Goal: Information Seeking & Learning: Learn about a topic

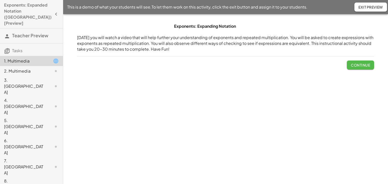
click at [359, 68] on button "Continue" at bounding box center [360, 65] width 27 height 9
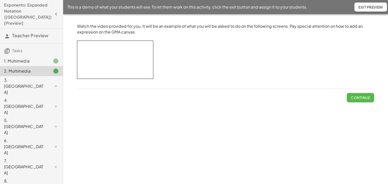
drag, startPoint x: 357, startPoint y: 94, endPoint x: 353, endPoint y: 99, distance: 7.2
click at [357, 94] on button "Continue" at bounding box center [360, 97] width 27 height 9
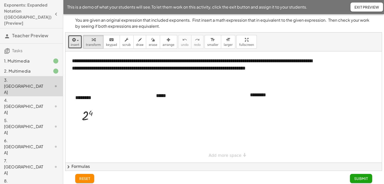
drag, startPoint x: 74, startPoint y: 41, endPoint x: 78, endPoint y: 42, distance: 4.2
click at [75, 41] on icon "button" at bounding box center [73, 40] width 5 height 6
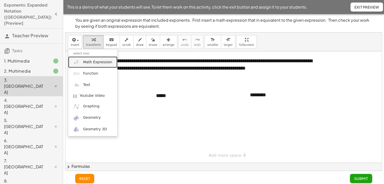
click at [80, 64] on link "Math Expression" at bounding box center [92, 62] width 49 height 11
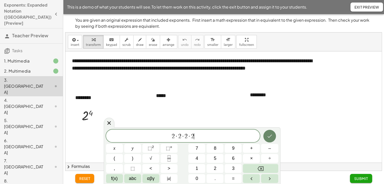
click at [267, 135] on icon "Done" at bounding box center [270, 136] width 6 height 6
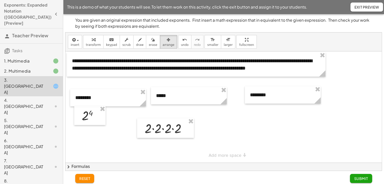
drag, startPoint x: 157, startPoint y: 40, endPoint x: 165, endPoint y: 102, distance: 61.9
click at [163, 41] on div "button" at bounding box center [169, 40] width 12 height 6
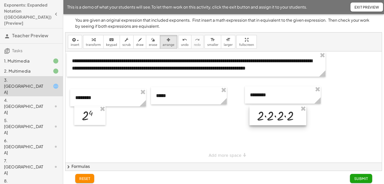
drag, startPoint x: 165, startPoint y: 130, endPoint x: 277, endPoint y: 118, distance: 112.8
click at [277, 118] on div at bounding box center [278, 116] width 57 height 20
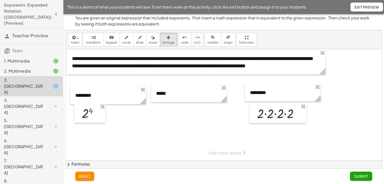
scroll to position [3, 0]
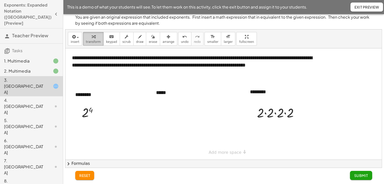
drag, startPoint x: 91, startPoint y: 43, endPoint x: 98, endPoint y: 78, distance: 35.2
click at [91, 44] on button "transform" at bounding box center [93, 39] width 20 height 14
drag, startPoint x: 98, startPoint y: 110, endPoint x: 97, endPoint y: 151, distance: 40.5
click at [97, 151] on div "**********" at bounding box center [223, 104] width 317 height 111
drag, startPoint x: 300, startPoint y: 114, endPoint x: 298, endPoint y: 150, distance: 36.2
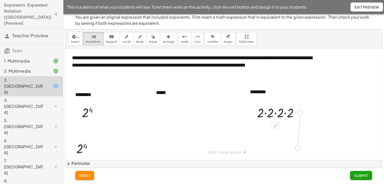
click at [298, 150] on div "**********" at bounding box center [223, 104] width 317 height 111
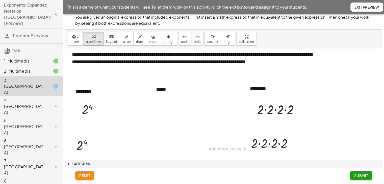
scroll to position [3, 0]
drag, startPoint x: 85, startPoint y: 143, endPoint x: 84, endPoint y: 145, distance: 2.6
click at [85, 143] on div at bounding box center [86, 145] width 25 height 17
drag, startPoint x: 259, startPoint y: 142, endPoint x: 265, endPoint y: 146, distance: 6.8
click at [259, 143] on div at bounding box center [274, 143] width 51 height 17
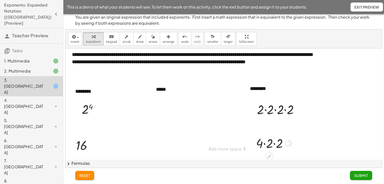
click at [273, 144] on div at bounding box center [274, 143] width 41 height 17
click at [269, 143] on div at bounding box center [273, 143] width 31 height 17
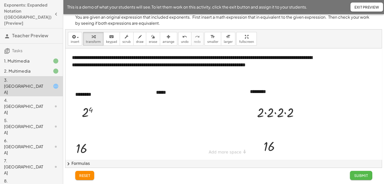
drag, startPoint x: 357, startPoint y: 174, endPoint x: 350, endPoint y: 176, distance: 7.7
click at [357, 175] on span "Submit" at bounding box center [361, 176] width 14 height 5
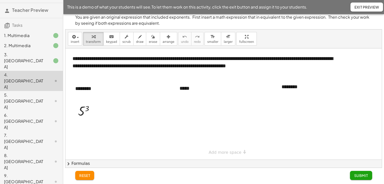
scroll to position [50, 0]
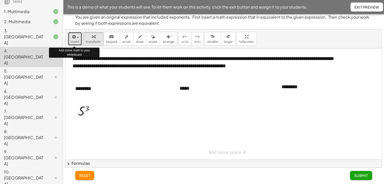
click at [77, 39] on button "insert" at bounding box center [75, 39] width 14 height 14
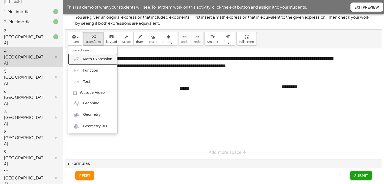
click at [82, 60] on link "Math Expression" at bounding box center [92, 59] width 49 height 11
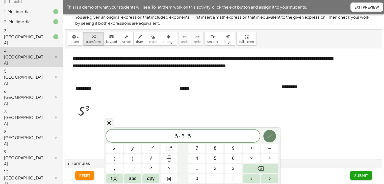
click at [269, 138] on icon "Done" at bounding box center [270, 136] width 6 height 6
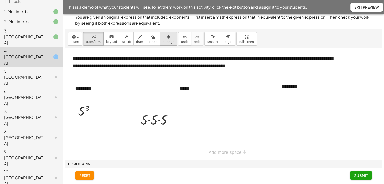
drag, startPoint x: 163, startPoint y: 35, endPoint x: 162, endPoint y: 40, distance: 4.6
click at [163, 36] on div "button" at bounding box center [169, 37] width 12 height 6
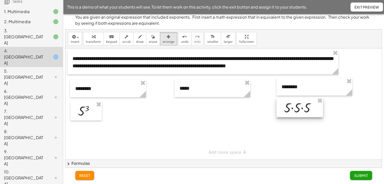
drag, startPoint x: 154, startPoint y: 120, endPoint x: 277, endPoint y: 108, distance: 123.3
click at [297, 108] on div at bounding box center [300, 108] width 46 height 20
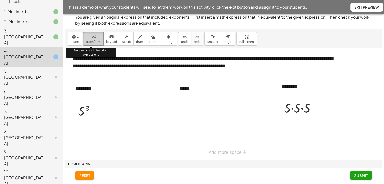
drag, startPoint x: 93, startPoint y: 38, endPoint x: 96, endPoint y: 44, distance: 6.1
click at [93, 39] on div "button" at bounding box center [93, 37] width 15 height 6
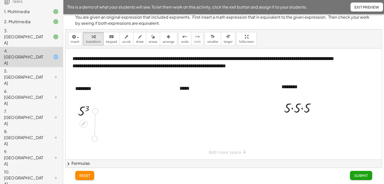
drag, startPoint x: 95, startPoint y: 110, endPoint x: 94, endPoint y: 140, distance: 29.8
click at [94, 140] on div "**********" at bounding box center [223, 104] width 317 height 111
drag, startPoint x: 317, startPoint y: 106, endPoint x: 316, endPoint y: 136, distance: 29.6
click at [316, 136] on div "**********" at bounding box center [223, 104] width 317 height 111
drag, startPoint x: 83, startPoint y: 134, endPoint x: 154, endPoint y: 134, distance: 71.3
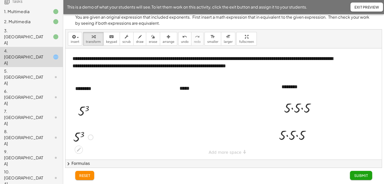
click at [83, 134] on div at bounding box center [83, 137] width 25 height 17
click at [297, 134] on div at bounding box center [297, 135] width 40 height 17
click at [291, 136] on div at bounding box center [296, 135] width 37 height 17
drag, startPoint x: 353, startPoint y: 173, endPoint x: 343, endPoint y: 171, distance: 10.3
click at [352, 174] on button "Submit" at bounding box center [361, 175] width 22 height 9
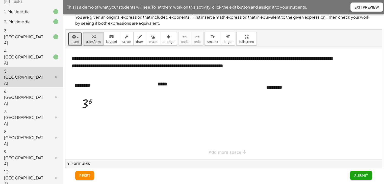
drag, startPoint x: 72, startPoint y: 37, endPoint x: 81, endPoint y: 56, distance: 21.8
click at [72, 37] on icon "button" at bounding box center [73, 37] width 5 height 6
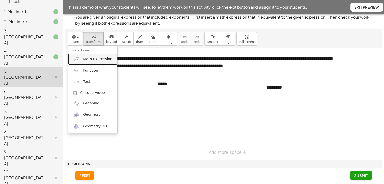
click at [81, 62] on link "Math Expression" at bounding box center [92, 59] width 49 height 11
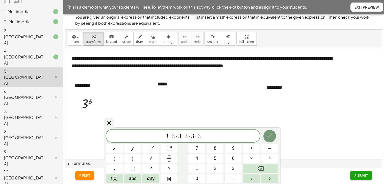
click at [268, 136] on icon "Done" at bounding box center [270, 136] width 6 height 6
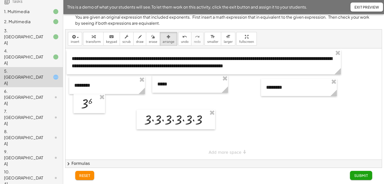
drag, startPoint x: 157, startPoint y: 39, endPoint x: 170, endPoint y: 113, distance: 75.2
click at [160, 40] on button "arrange" at bounding box center [168, 39] width 17 height 14
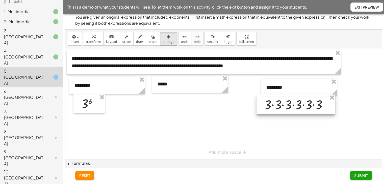
drag, startPoint x: 171, startPoint y: 120, endPoint x: 291, endPoint y: 104, distance: 121.0
click at [291, 104] on div at bounding box center [296, 105] width 79 height 20
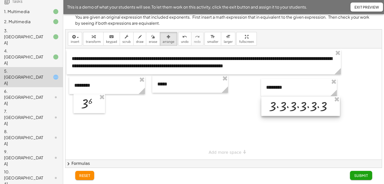
drag, startPoint x: 293, startPoint y: 106, endPoint x: 298, endPoint y: 108, distance: 5.2
click at [298, 108] on div at bounding box center [301, 107] width 79 height 20
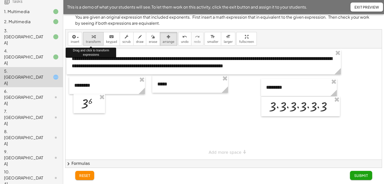
click at [92, 40] on button "transform" at bounding box center [93, 39] width 20 height 14
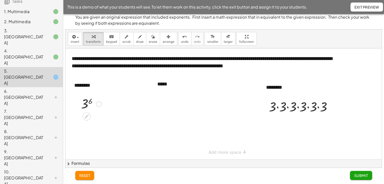
click at [90, 101] on div at bounding box center [91, 104] width 25 height 17
click at [274, 109] on div at bounding box center [303, 106] width 72 height 17
click at [288, 108] on div at bounding box center [303, 106] width 72 height 17
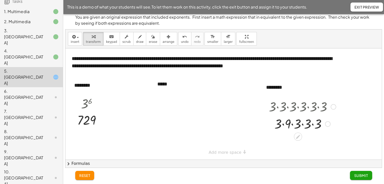
click at [292, 125] on div at bounding box center [303, 123] width 72 height 17
click at [301, 126] on div at bounding box center [303, 123] width 72 height 17
click at [305, 124] on div at bounding box center [303, 123] width 72 height 17
drag, startPoint x: 292, startPoint y: 124, endPoint x: 290, endPoint y: 130, distance: 6.8
click at [292, 125] on div at bounding box center [303, 123] width 72 height 17
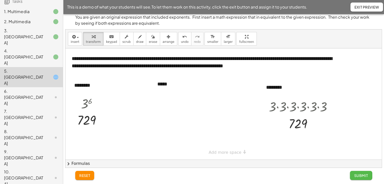
drag, startPoint x: 353, startPoint y: 175, endPoint x: 345, endPoint y: 176, distance: 7.6
click at [353, 175] on button "Submit" at bounding box center [361, 175] width 22 height 9
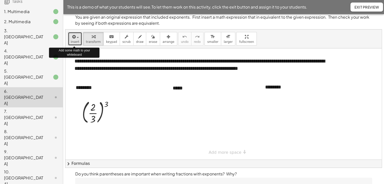
click at [74, 39] on icon "button" at bounding box center [73, 37] width 5 height 6
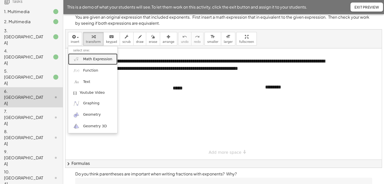
click at [90, 60] on span "Math Expression" at bounding box center [97, 59] width 29 height 5
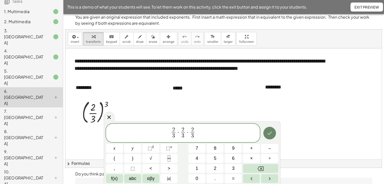
click at [267, 135] on icon "Done" at bounding box center [270, 133] width 6 height 6
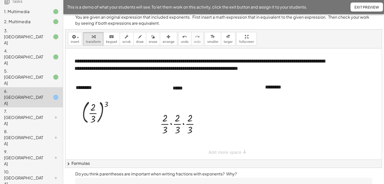
drag, startPoint x: 160, startPoint y: 40, endPoint x: 177, endPoint y: 78, distance: 41.6
click at [163, 42] on span "arrange" at bounding box center [169, 42] width 12 height 4
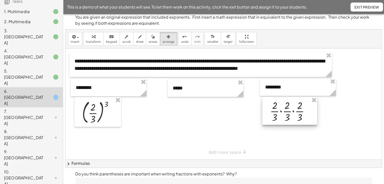
drag, startPoint x: 185, startPoint y: 127, endPoint x: 289, endPoint y: 117, distance: 104.7
click at [289, 117] on div at bounding box center [290, 111] width 55 height 28
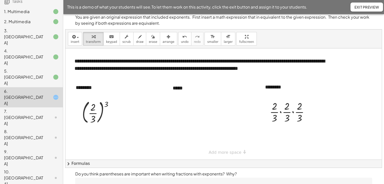
drag, startPoint x: 93, startPoint y: 42, endPoint x: 106, endPoint y: 82, distance: 42.1
click at [93, 42] on span "transform" at bounding box center [93, 42] width 15 height 4
click at [107, 105] on div at bounding box center [100, 112] width 40 height 27
click at [93, 108] on div at bounding box center [100, 112] width 40 height 27
click at [94, 112] on div at bounding box center [100, 112] width 40 height 27
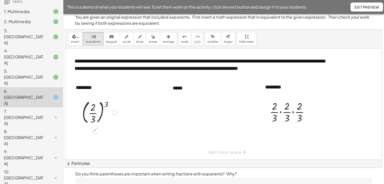
click at [94, 112] on div at bounding box center [100, 112] width 40 height 27
drag, startPoint x: 115, startPoint y: 108, endPoint x: 115, endPoint y: 112, distance: 4.3
click at [95, 113] on div "( · 2 · 3 ) 3" at bounding box center [95, 113] width 0 height 0
click at [115, 113] on div at bounding box center [115, 113] width 6 height 6
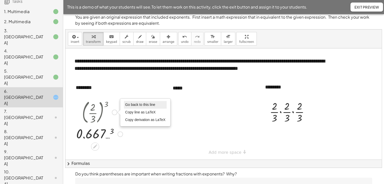
click at [140, 104] on span "Go back to this line" at bounding box center [140, 105] width 30 height 4
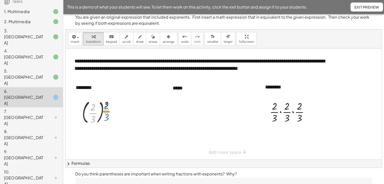
drag, startPoint x: 92, startPoint y: 114, endPoint x: 104, endPoint y: 115, distance: 12.2
click at [105, 112] on div at bounding box center [100, 112] width 40 height 27
drag, startPoint x: 107, startPoint y: 104, endPoint x: 97, endPoint y: 105, distance: 9.9
click at [97, 104] on div at bounding box center [100, 112] width 40 height 27
click at [94, 134] on div at bounding box center [100, 138] width 40 height 25
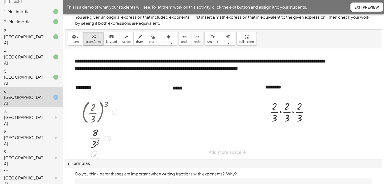
click at [95, 144] on div at bounding box center [100, 138] width 40 height 25
click at [282, 111] on div at bounding box center [291, 111] width 49 height 25
click at [292, 138] on div at bounding box center [291, 137] width 49 height 25
click at [286, 138] on div at bounding box center [291, 137] width 49 height 25
click at [283, 132] on div at bounding box center [291, 137] width 49 height 25
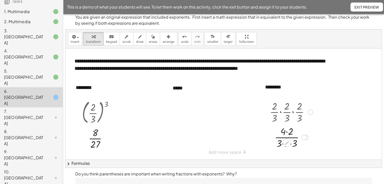
click at [287, 133] on div at bounding box center [291, 137] width 49 height 25
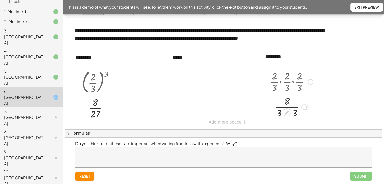
scroll to position [34, 0]
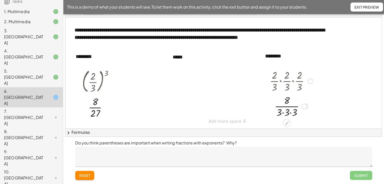
click at [284, 112] on div at bounding box center [291, 106] width 49 height 25
click at [287, 112] on div at bounding box center [291, 106] width 49 height 25
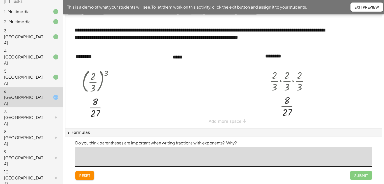
click at [119, 161] on textarea at bounding box center [223, 157] width 297 height 20
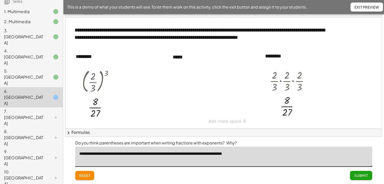
type textarea "**********"
drag, startPoint x: 363, startPoint y: 175, endPoint x: 355, endPoint y: 178, distance: 8.7
click at [363, 175] on span "Submit" at bounding box center [361, 176] width 14 height 5
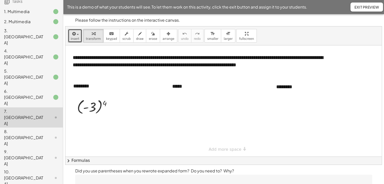
drag, startPoint x: 78, startPoint y: 36, endPoint x: 84, endPoint y: 52, distance: 17.1
click at [78, 37] on button "insert" at bounding box center [75, 36] width 14 height 14
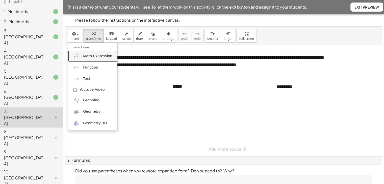
click at [87, 55] on span "Math Expression" at bounding box center [97, 56] width 29 height 5
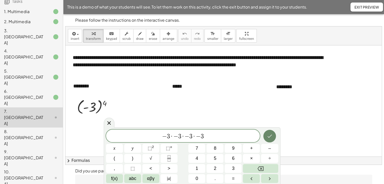
click at [274, 137] on button "Done" at bounding box center [270, 136] width 13 height 13
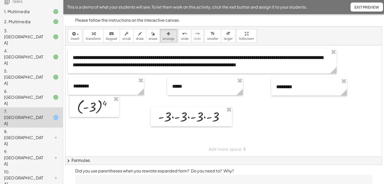
drag, startPoint x: 156, startPoint y: 36, endPoint x: 169, endPoint y: 103, distance: 68.7
click at [157, 44] on div "insert select one: Math Expression Function Text Youtube Video Graphing Geometr…" at bounding box center [223, 36] width 317 height 19
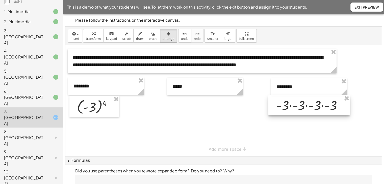
drag, startPoint x: 178, startPoint y: 118, endPoint x: 295, endPoint y: 107, distance: 118.0
click at [295, 107] on div at bounding box center [309, 106] width 81 height 20
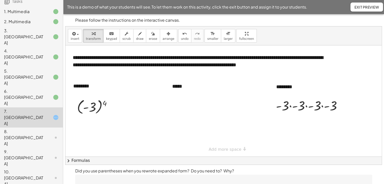
drag, startPoint x: 92, startPoint y: 40, endPoint x: 87, endPoint y: 91, distance: 51.5
click at [92, 40] on span "transform" at bounding box center [93, 39] width 15 height 4
drag, startPoint x: 104, startPoint y: 102, endPoint x: 97, endPoint y: 109, distance: 10.0
click at [97, 103] on div at bounding box center [96, 107] width 43 height 18
drag, startPoint x: 92, startPoint y: 105, endPoint x: 105, endPoint y: 105, distance: 12.6
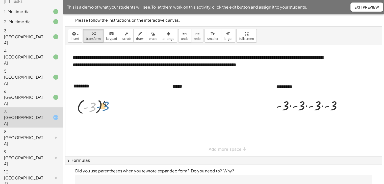
click at [105, 104] on div at bounding box center [96, 107] width 43 height 18
drag, startPoint x: 92, startPoint y: 108, endPoint x: 107, endPoint y: 105, distance: 15.4
click at [107, 105] on div at bounding box center [96, 107] width 43 height 18
drag, startPoint x: 105, startPoint y: 103, endPoint x: 100, endPoint y: 104, distance: 5.2
click at [100, 104] on div at bounding box center [96, 107] width 43 height 18
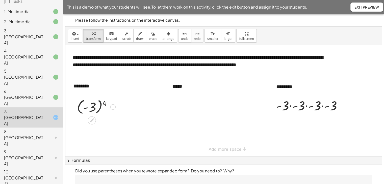
click at [101, 105] on div at bounding box center [96, 107] width 43 height 18
click at [101, 105] on div at bounding box center [96, 107] width 26 height 17
click at [290, 106] on div at bounding box center [311, 105] width 75 height 17
click at [311, 124] on div at bounding box center [311, 122] width 75 height 17
click at [307, 124] on div at bounding box center [311, 122] width 75 height 17
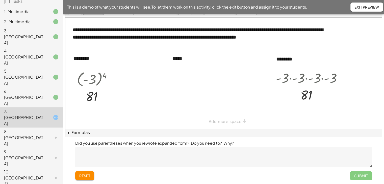
scroll to position [28, 0]
click at [106, 155] on textarea at bounding box center [223, 157] width 297 height 20
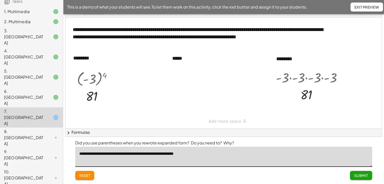
type textarea "**********"
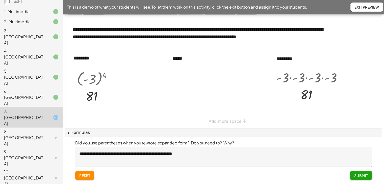
drag, startPoint x: 359, startPoint y: 175, endPoint x: 353, endPoint y: 175, distance: 6.6
click at [359, 175] on span "Submit" at bounding box center [361, 176] width 14 height 5
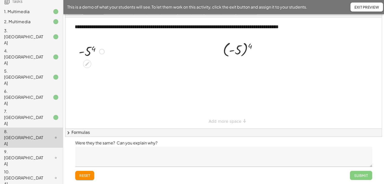
click at [94, 47] on div at bounding box center [91, 51] width 31 height 17
click at [251, 46] on div at bounding box center [242, 49] width 43 height 18
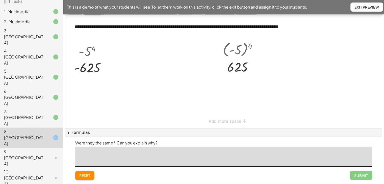
click at [136, 157] on textarea at bounding box center [223, 157] width 297 height 20
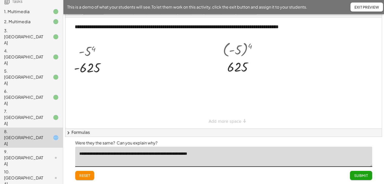
type textarea "**********"
click at [359, 174] on span "Submit" at bounding box center [361, 176] width 14 height 5
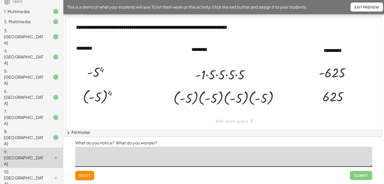
click at [104, 159] on textarea at bounding box center [223, 157] width 297 height 20
type textarea "**********"
click at [357, 175] on span "Submit" at bounding box center [361, 176] width 14 height 5
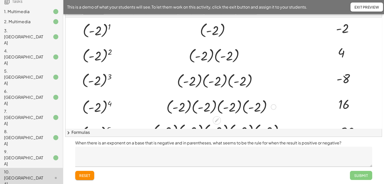
scroll to position [71, 0]
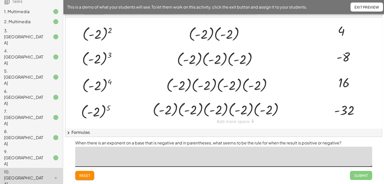
click at [118, 156] on textarea at bounding box center [223, 157] width 297 height 20
type textarea "**********"
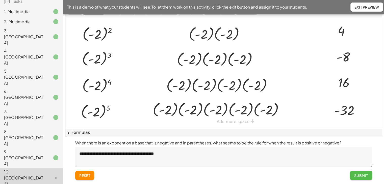
drag, startPoint x: 360, startPoint y: 177, endPoint x: 331, endPoint y: 184, distance: 29.3
click at [360, 177] on span "Submit" at bounding box center [361, 176] width 14 height 5
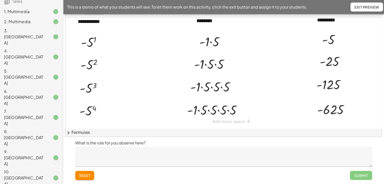
scroll to position [35, 0]
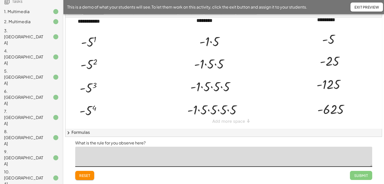
click at [139, 159] on textarea at bounding box center [223, 157] width 297 height 20
type textarea "**********"
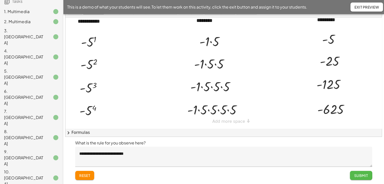
drag, startPoint x: 364, startPoint y: 176, endPoint x: 248, endPoint y: 178, distance: 115.5
click at [364, 177] on span "Submit" at bounding box center [361, 176] width 14 height 5
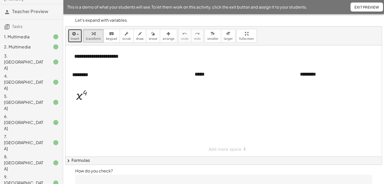
drag, startPoint x: 72, startPoint y: 34, endPoint x: 174, endPoint y: 49, distance: 103.9
click at [72, 34] on icon "button" at bounding box center [73, 34] width 5 height 6
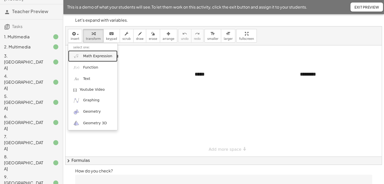
click at [92, 59] on link "Math Expression" at bounding box center [92, 56] width 49 height 11
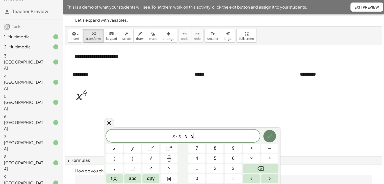
click at [270, 137] on icon "Done" at bounding box center [270, 136] width 6 height 6
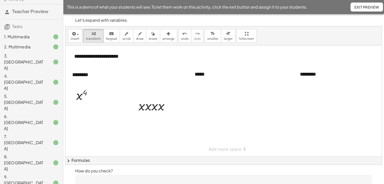
drag, startPoint x: 159, startPoint y: 41, endPoint x: 158, endPoint y: 67, distance: 25.8
click at [158, 47] on div "**********" at bounding box center [223, 96] width 317 height 138
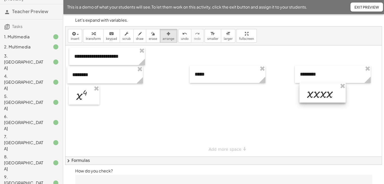
drag, startPoint x: 158, startPoint y: 104, endPoint x: 327, endPoint y: 91, distance: 168.8
click at [327, 91] on div at bounding box center [323, 93] width 46 height 20
drag, startPoint x: 318, startPoint y: 94, endPoint x: 314, endPoint y: 96, distance: 4.1
click at [314, 96] on div at bounding box center [319, 95] width 46 height 20
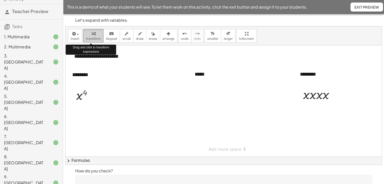
click at [86, 39] on span "transform" at bounding box center [93, 39] width 15 height 4
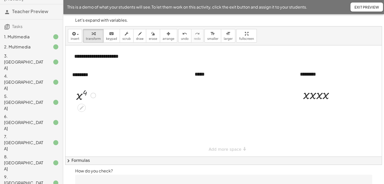
click at [85, 93] on div at bounding box center [86, 95] width 25 height 17
click at [93, 97] on div at bounding box center [93, 96] width 6 height 6
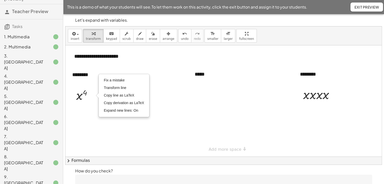
click at [210, 106] on div at bounding box center [223, 100] width 317 height 111
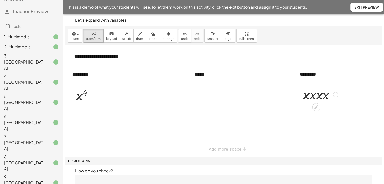
click at [312, 98] on div at bounding box center [321, 94] width 40 height 17
click at [318, 116] on div at bounding box center [321, 111] width 40 height 17
click at [321, 115] on div at bounding box center [321, 111] width 40 height 17
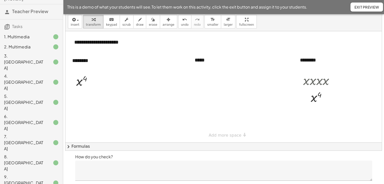
scroll to position [28, 0]
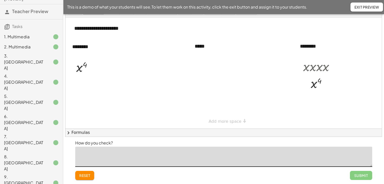
click at [164, 162] on textarea at bounding box center [223, 157] width 297 height 20
type textarea "*********"
click at [350, 179] on div "reset Submit" at bounding box center [223, 175] width 297 height 9
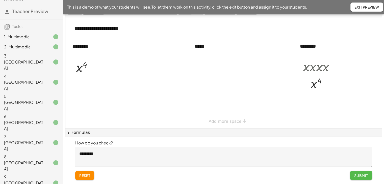
drag, startPoint x: 355, startPoint y: 175, endPoint x: 334, endPoint y: 180, distance: 21.6
click at [355, 175] on span "Submit" at bounding box center [361, 176] width 14 height 5
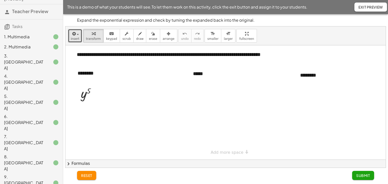
drag, startPoint x: 75, startPoint y: 34, endPoint x: 79, endPoint y: 41, distance: 8.0
click at [75, 35] on div "button" at bounding box center [75, 34] width 9 height 6
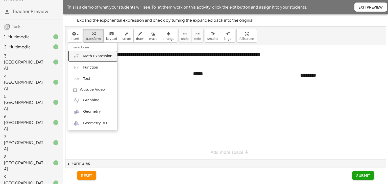
click at [88, 56] on span "Math Expression" at bounding box center [97, 56] width 29 height 5
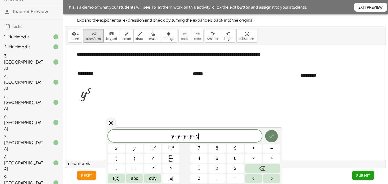
click at [271, 138] on icon "Done" at bounding box center [272, 136] width 6 height 6
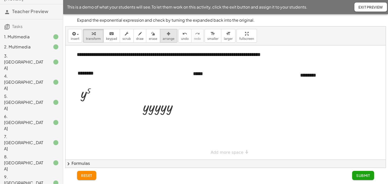
click at [167, 34] on icon "button" at bounding box center [169, 34] width 4 height 6
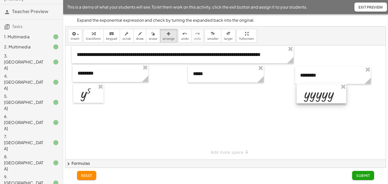
drag, startPoint x: 153, startPoint y: 110, endPoint x: 314, endPoint y: 97, distance: 162.0
click at [314, 97] on div at bounding box center [322, 94] width 50 height 20
click at [337, 100] on div at bounding box center [322, 97] width 50 height 20
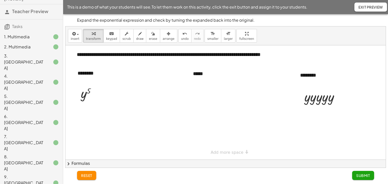
drag, startPoint x: 92, startPoint y: 39, endPoint x: 274, endPoint y: 106, distance: 194.4
click at [92, 40] on span "transform" at bounding box center [93, 39] width 15 height 4
drag, startPoint x: 340, startPoint y: 97, endPoint x: 197, endPoint y: 102, distance: 142.9
click at [202, 92] on div "**********" at bounding box center [225, 102] width 320 height 114
click at [166, 33] on button "arrange" at bounding box center [168, 36] width 17 height 14
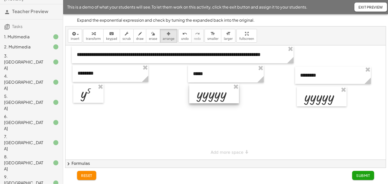
drag, startPoint x: 172, startPoint y: 86, endPoint x: 207, endPoint y: 91, distance: 35.3
click at [207, 91] on div at bounding box center [214, 94] width 50 height 20
drag, startPoint x: 97, startPoint y: 40, endPoint x: 100, endPoint y: 45, distance: 5.8
click at [97, 40] on span "transform" at bounding box center [93, 39] width 15 height 4
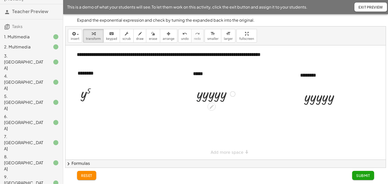
click at [202, 97] on div at bounding box center [215, 93] width 43 height 17
click at [204, 97] on div at bounding box center [215, 93] width 43 height 17
click at [212, 114] on div at bounding box center [215, 110] width 43 height 17
click at [214, 115] on div at bounding box center [215, 110] width 43 height 17
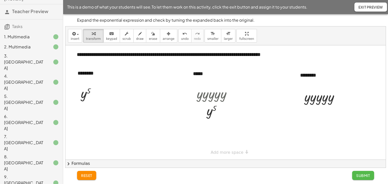
click at [358, 175] on span "Submit" at bounding box center [363, 176] width 14 height 5
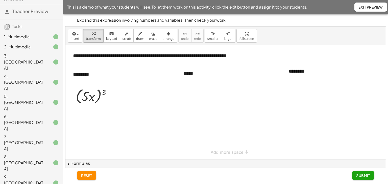
scroll to position [50, 0]
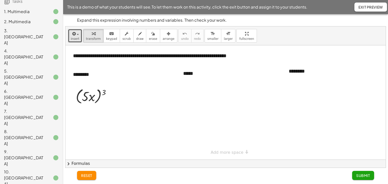
click at [77, 37] on span "insert" at bounding box center [75, 39] width 9 height 4
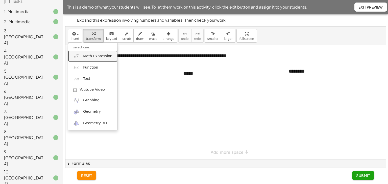
click at [84, 54] on span "Math Expression" at bounding box center [97, 56] width 29 height 5
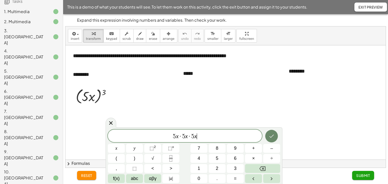
click at [276, 137] on button "Done" at bounding box center [271, 136] width 13 height 13
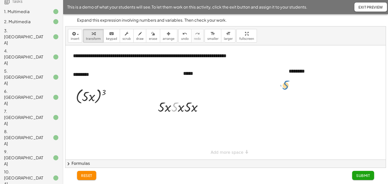
drag, startPoint x: 176, startPoint y: 106, endPoint x: 251, endPoint y: 101, distance: 74.5
click at [163, 37] on span "arrange" at bounding box center [169, 39] width 12 height 4
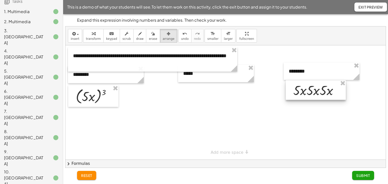
drag, startPoint x: 174, startPoint y: 110, endPoint x: 300, endPoint y: 93, distance: 127.5
click at [309, 94] on div at bounding box center [316, 90] width 60 height 20
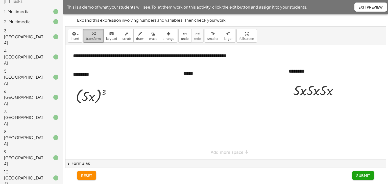
click at [98, 34] on button "transform" at bounding box center [93, 36] width 20 height 14
drag, startPoint x: 339, startPoint y: 90, endPoint x: 196, endPoint y: 94, distance: 143.1
click at [196, 94] on div "**********" at bounding box center [225, 102] width 320 height 114
drag, startPoint x: 160, startPoint y: 37, endPoint x: 161, endPoint y: 40, distance: 2.8
click at [163, 38] on span "arrange" at bounding box center [169, 39] width 12 height 4
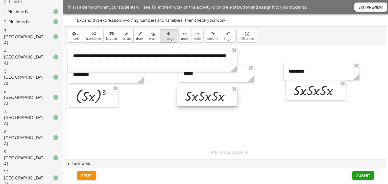
drag, startPoint x: 165, startPoint y: 92, endPoint x: 203, endPoint y: 97, distance: 38.8
click at [204, 97] on div at bounding box center [207, 96] width 60 height 20
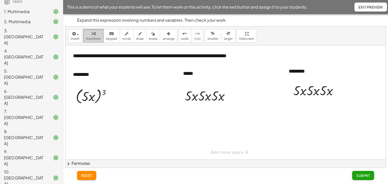
click at [94, 38] on span "transform" at bounding box center [93, 39] width 15 height 4
click at [103, 93] on div at bounding box center [95, 96] width 44 height 19
click at [103, 91] on div at bounding box center [95, 96] width 44 height 19
click at [85, 99] on div at bounding box center [95, 96] width 44 height 19
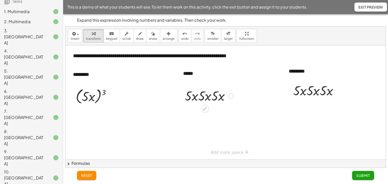
click at [195, 98] on div at bounding box center [209, 95] width 54 height 17
click at [198, 99] on div at bounding box center [209, 95] width 54 height 17
click at [202, 96] on div at bounding box center [209, 95] width 54 height 17
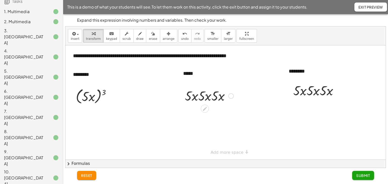
click at [208, 100] on div at bounding box center [209, 95] width 54 height 17
click at [230, 97] on div at bounding box center [231, 97] width 6 height 6
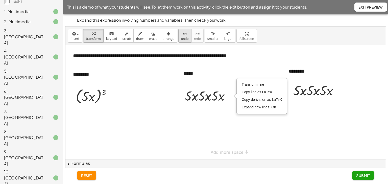
click at [181, 38] on span "undo" at bounding box center [185, 39] width 8 height 4
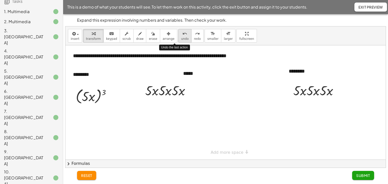
click at [181, 38] on span "undo" at bounding box center [185, 39] width 8 height 4
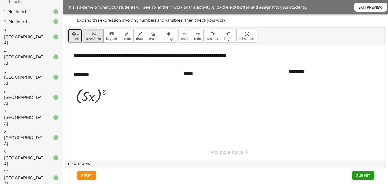
click at [75, 36] on icon "button" at bounding box center [73, 34] width 5 height 6
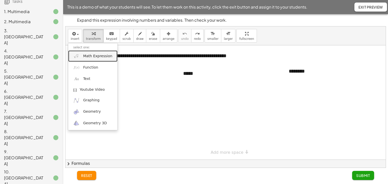
click at [92, 59] on link "Math Expression" at bounding box center [92, 56] width 49 height 11
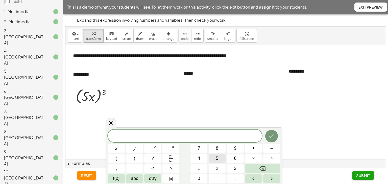
click at [214, 160] on button "5" at bounding box center [217, 158] width 17 height 9
click at [254, 159] on span "×" at bounding box center [253, 158] width 3 height 7
click at [214, 159] on button "5" at bounding box center [217, 158] width 17 height 9
click at [252, 157] on span "×" at bounding box center [253, 158] width 3 height 7
click at [212, 159] on button "5" at bounding box center [217, 158] width 17 height 9
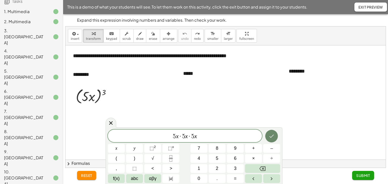
click at [272, 135] on icon "Done" at bounding box center [272, 136] width 6 height 6
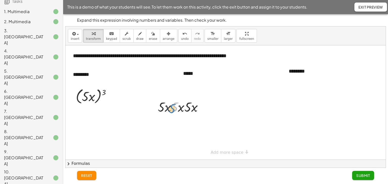
drag, startPoint x: 177, startPoint y: 108, endPoint x: 175, endPoint y: 109, distance: 2.9
click at [175, 109] on div at bounding box center [182, 106] width 54 height 17
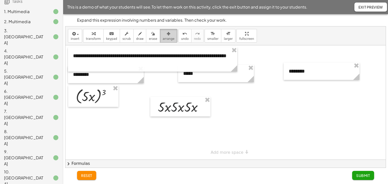
drag, startPoint x: 160, startPoint y: 35, endPoint x: 160, endPoint y: 114, distance: 79.6
click at [167, 36] on icon "button" at bounding box center [169, 34] width 4 height 6
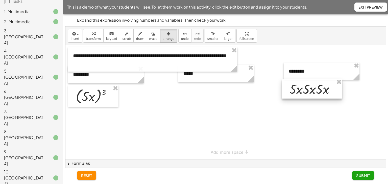
drag, startPoint x: 166, startPoint y: 111, endPoint x: 297, endPoint y: 94, distance: 132.6
click at [297, 94] on div at bounding box center [312, 89] width 60 height 20
drag, startPoint x: 307, startPoint y: 91, endPoint x: 311, endPoint y: 94, distance: 5.7
click at [311, 94] on div at bounding box center [317, 92] width 60 height 20
drag, startPoint x: 95, startPoint y: 40, endPoint x: 252, endPoint y: 101, distance: 168.5
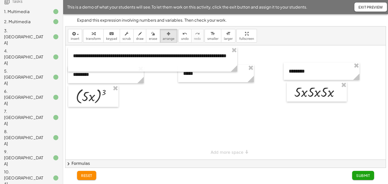
click at [95, 40] on span "transform" at bounding box center [93, 39] width 15 height 4
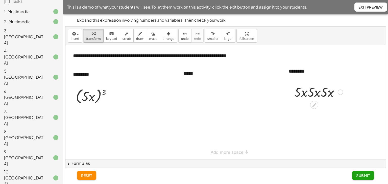
click at [307, 94] on div at bounding box center [319, 91] width 54 height 17
click at [303, 93] on div at bounding box center [319, 91] width 54 height 17
click at [301, 93] on div at bounding box center [319, 91] width 54 height 17
click at [301, 94] on div at bounding box center [319, 91] width 54 height 17
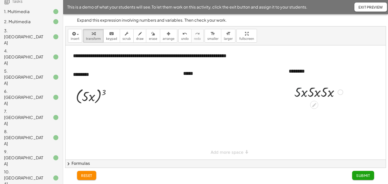
click at [309, 93] on div at bounding box center [319, 91] width 54 height 17
drag, startPoint x: 309, startPoint y: 93, endPoint x: 311, endPoint y: 92, distance: 3.0
click at [309, 93] on div at bounding box center [319, 91] width 54 height 17
click at [312, 93] on div at bounding box center [319, 91] width 54 height 17
click at [315, 94] on div at bounding box center [319, 91] width 54 height 17
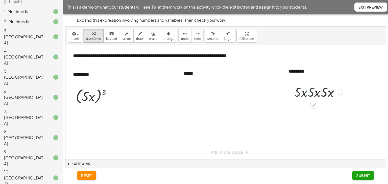
drag, startPoint x: 317, startPoint y: 94, endPoint x: 329, endPoint y: 91, distance: 12.3
click at [324, 93] on div at bounding box center [319, 91] width 54 height 17
click at [329, 91] on div at bounding box center [318, 91] width 57 height 17
click at [313, 111] on div at bounding box center [318, 109] width 57 height 17
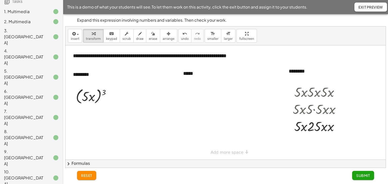
click at [69, 165] on span "chevron_right" at bounding box center [68, 164] width 6 height 6
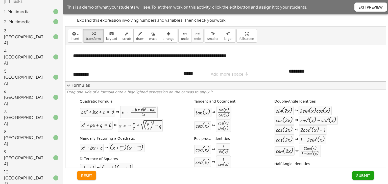
scroll to position [0, 0]
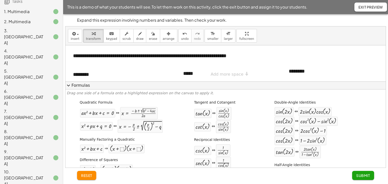
click at [70, 86] on span "expand_more" at bounding box center [68, 86] width 6 height 6
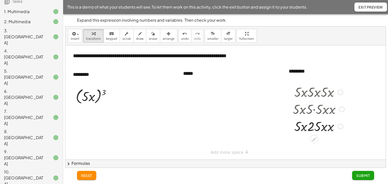
click at [338, 91] on div at bounding box center [341, 93] width 6 height 6
click at [360, 82] on li "Go back to this line" at bounding box center [371, 85] width 43 height 8
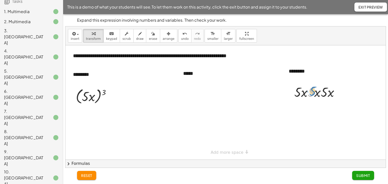
click at [313, 91] on div at bounding box center [319, 91] width 54 height 17
drag, startPoint x: 312, startPoint y: 93, endPoint x: 300, endPoint y: 94, distance: 11.5
drag, startPoint x: 324, startPoint y: 108, endPoint x: 298, endPoint y: 110, distance: 26.9
drag, startPoint x: 332, startPoint y: 110, endPoint x: 319, endPoint y: 111, distance: 12.4
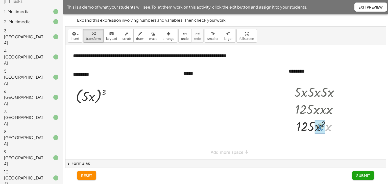
drag, startPoint x: 329, startPoint y: 126, endPoint x: 320, endPoint y: 127, distance: 8.7
click at [312, 129] on div at bounding box center [319, 126] width 54 height 17
drag, startPoint x: 312, startPoint y: 126, endPoint x: 172, endPoint y: 92, distance: 144.2
click at [312, 126] on div at bounding box center [319, 126] width 54 height 17
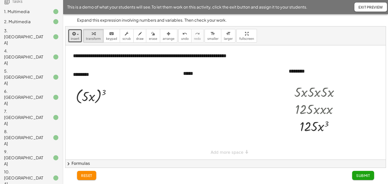
click at [73, 36] on icon "button" at bounding box center [73, 34] width 5 height 6
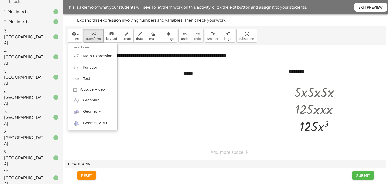
click at [364, 176] on span "Submit" at bounding box center [363, 176] width 14 height 5
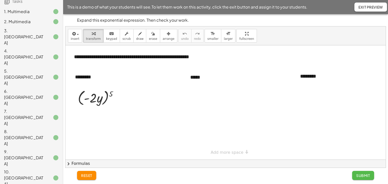
click at [357, 175] on span "Submit" at bounding box center [363, 176] width 14 height 5
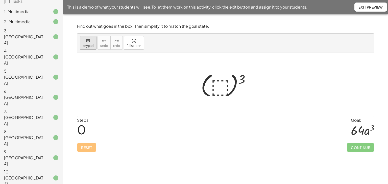
click at [93, 43] on button "keyboard keypad" at bounding box center [88, 43] width 17 height 14
click at [224, 85] on div at bounding box center [227, 85] width 58 height 28
click at [223, 85] on div at bounding box center [227, 85] width 58 height 28
click at [219, 89] on div at bounding box center [227, 85] width 58 height 28
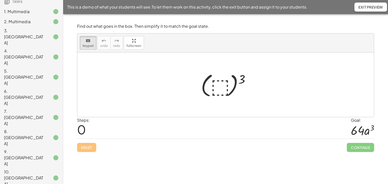
click at [218, 88] on div at bounding box center [227, 85] width 58 height 28
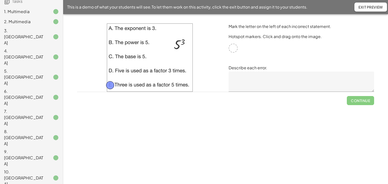
drag, startPoint x: 235, startPoint y: 50, endPoint x: 112, endPoint y: 87, distance: 128.6
drag, startPoint x: 237, startPoint y: 47, endPoint x: 112, endPoint y: 69, distance: 126.3
drag, startPoint x: 230, startPoint y: 47, endPoint x: 107, endPoint y: 42, distance: 122.9
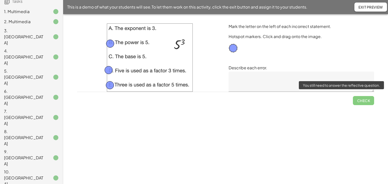
drag, startPoint x: 370, startPoint y: 103, endPoint x: 363, endPoint y: 100, distance: 7.2
click at [369, 103] on span "Check" at bounding box center [363, 98] width 21 height 13
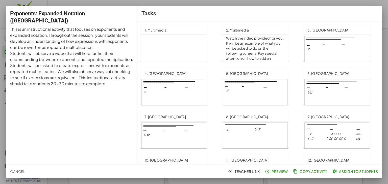
click at [15, 173] on span "Cancel" at bounding box center [17, 172] width 15 height 5
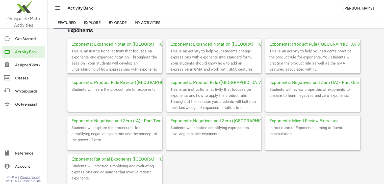
scroll to position [455, 0]
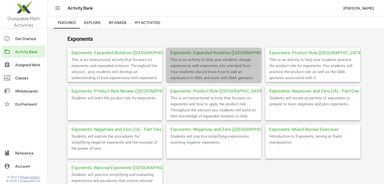
click at [189, 66] on div "This is an activity to help your students change expressions with exponents int…" at bounding box center [214, 69] width 95 height 25
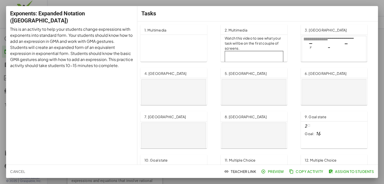
click at [189, 66] on div "**********" at bounding box center [257, 108] width 241 height 174
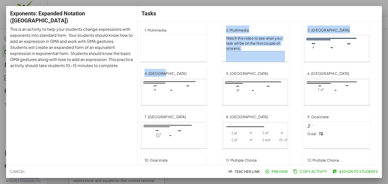
click at [219, 66] on div "**********" at bounding box center [260, 86] width 82 height 43
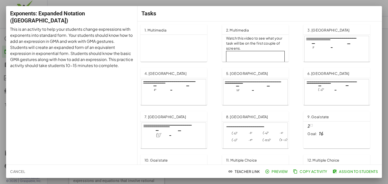
click at [175, 49] on p "Exponents: Expanding Notation" at bounding box center [187, 104] width 85 height 136
click at [12, 171] on span "Cancel" at bounding box center [17, 172] width 15 height 5
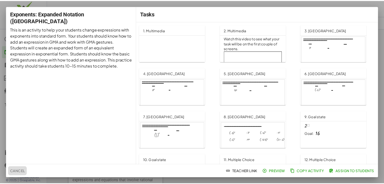
scroll to position [455, 0]
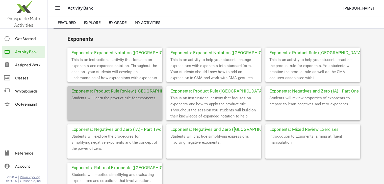
click at [111, 91] on div "Exponents: Product Rule Review ([GEOGRAPHIC_DATA])" at bounding box center [114, 90] width 95 height 9
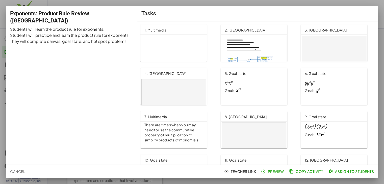
drag, startPoint x: 111, startPoint y: 91, endPoint x: 112, endPoint y: 94, distance: 3.1
click at [112, 94] on div "Exponents: Product Rule Review (IA) Students will learn the product rule for ex…" at bounding box center [71, 85] width 131 height 159
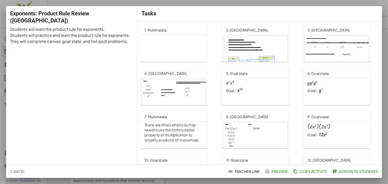
click at [198, 52] on p "Exponents: Product Rule Review ([GEOGRAPHIC_DATA])" at bounding box center [187, 151] width 85 height 231
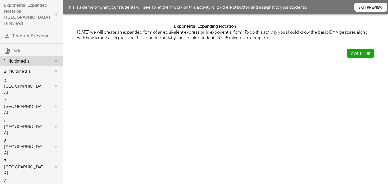
click at [358, 51] on button "Continue" at bounding box center [360, 53] width 27 height 9
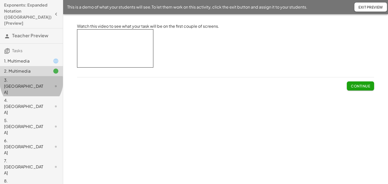
click at [29, 77] on div "3. [GEOGRAPHIC_DATA]" at bounding box center [24, 86] width 41 height 18
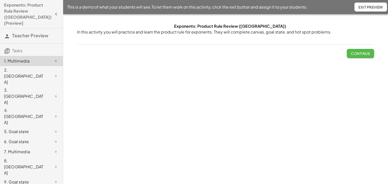
click at [358, 53] on span "Continue" at bounding box center [360, 53] width 19 height 5
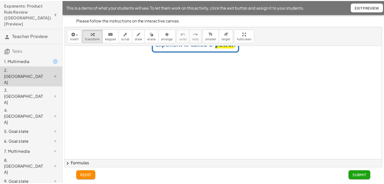
scroll to position [188, 0]
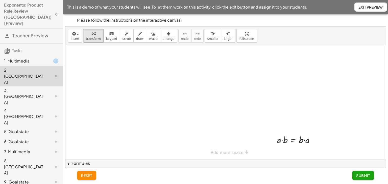
click at [362, 177] on span "Submit" at bounding box center [363, 176] width 14 height 5
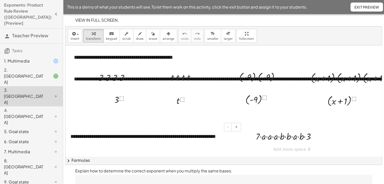
scroll to position [3, 0]
click at [121, 96] on div at bounding box center [123, 100] width 23 height 12
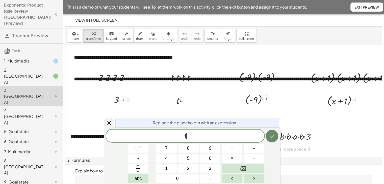
click at [273, 137] on icon "Done" at bounding box center [272, 136] width 6 height 6
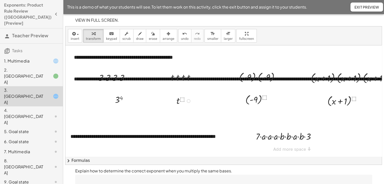
click at [182, 96] on div at bounding box center [185, 101] width 22 height 12
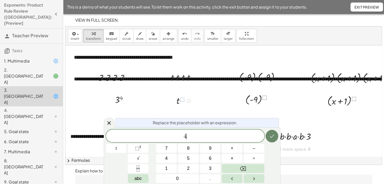
click at [270, 138] on icon "Done" at bounding box center [272, 136] width 6 height 6
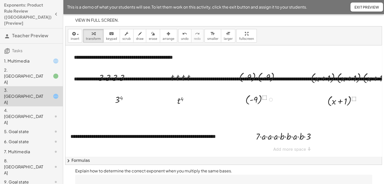
click at [265, 94] on div at bounding box center [260, 99] width 35 height 13
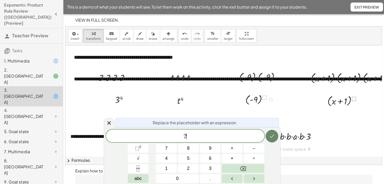
click at [271, 137] on icon "Done" at bounding box center [272, 136] width 5 height 3
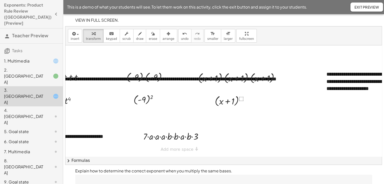
scroll to position [3, 114]
drag, startPoint x: 240, startPoint y: 94, endPoint x: 240, endPoint y: 103, distance: 8.8
click at [240, 94] on div at bounding box center [233, 101] width 42 height 14
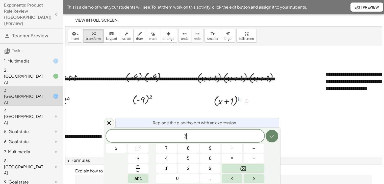
click at [271, 139] on icon "Done" at bounding box center [272, 136] width 6 height 6
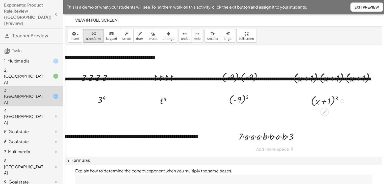
scroll to position [3, 0]
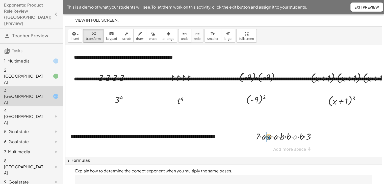
drag, startPoint x: 295, startPoint y: 133, endPoint x: 268, endPoint y: 133, distance: 27.0
click at [268, 133] on div at bounding box center [287, 136] width 69 height 13
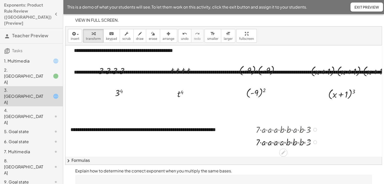
scroll to position [10, 0]
click at [267, 139] on div at bounding box center [287, 142] width 69 height 13
click at [271, 140] on div at bounding box center [287, 142] width 69 height 13
click at [275, 140] on div "**********" at bounding box center [288, 94] width 446 height 111
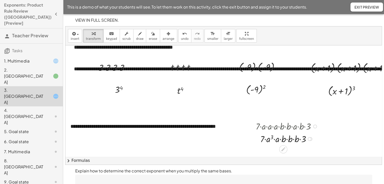
click at [274, 140] on div at bounding box center [287, 139] width 69 height 13
click at [284, 139] on div at bounding box center [287, 139] width 69 height 13
click at [289, 139] on div at bounding box center [287, 139] width 69 height 13
drag, startPoint x: 293, startPoint y: 139, endPoint x: 270, endPoint y: 142, distance: 22.9
click at [270, 142] on div at bounding box center [287, 139] width 69 height 13
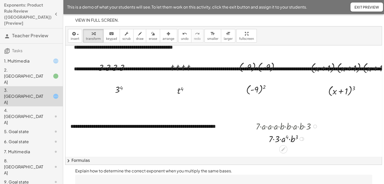
click at [274, 140] on div at bounding box center [287, 139] width 69 height 13
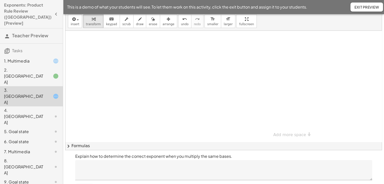
scroll to position [28, 0]
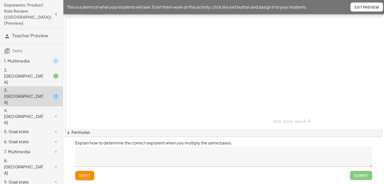
click at [213, 153] on textarea at bounding box center [223, 157] width 297 height 20
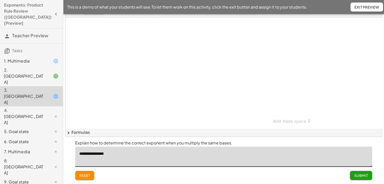
type textarea "**********"
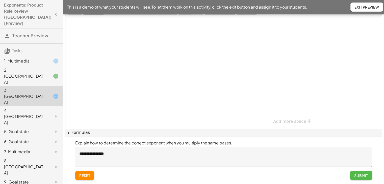
click at [358, 176] on span "Submit" at bounding box center [361, 176] width 14 height 5
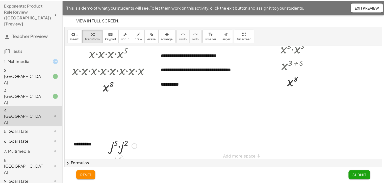
scroll to position [50, 0]
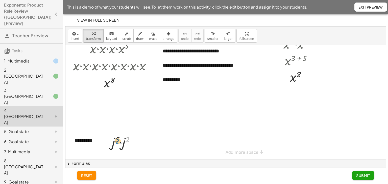
drag, startPoint x: 128, startPoint y: 135, endPoint x: 118, endPoint y: 137, distance: 10.0
click at [118, 137] on div at bounding box center [125, 141] width 32 height 17
drag, startPoint x: 119, startPoint y: 136, endPoint x: 127, endPoint y: 136, distance: 8.1
click at [127, 136] on div at bounding box center [125, 141] width 32 height 17
click at [125, 137] on div at bounding box center [125, 141] width 32 height 17
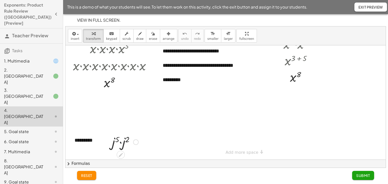
click at [121, 139] on div at bounding box center [125, 141] width 32 height 17
drag, startPoint x: 359, startPoint y: 175, endPoint x: 294, endPoint y: 169, distance: 65.2
click at [358, 175] on span "Submit" at bounding box center [363, 176] width 14 height 5
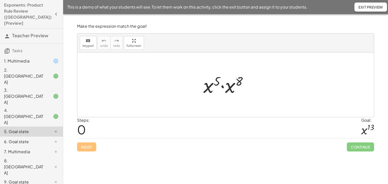
click at [223, 86] on div at bounding box center [227, 85] width 53 height 26
drag, startPoint x: 228, startPoint y: 82, endPoint x: 230, endPoint y: 87, distance: 5.2
click at [228, 82] on div at bounding box center [228, 85] width 50 height 25
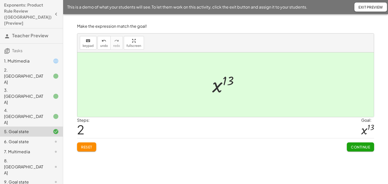
click at [363, 146] on span "Continue" at bounding box center [360, 147] width 19 height 5
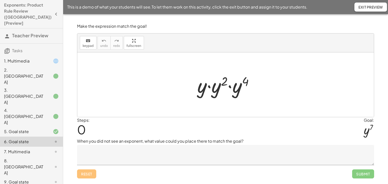
click at [230, 87] on div at bounding box center [227, 85] width 65 height 26
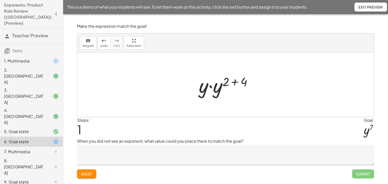
click at [236, 82] on div at bounding box center [227, 85] width 62 height 26
click at [219, 87] on div at bounding box center [227, 85] width 44 height 26
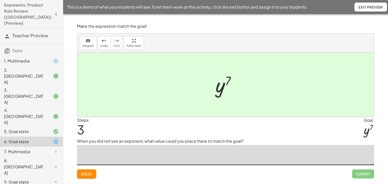
click at [134, 155] on textarea at bounding box center [225, 155] width 297 height 20
type textarea "*"
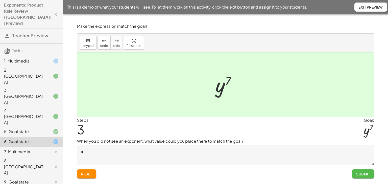
click at [365, 175] on span "Submit" at bounding box center [363, 174] width 14 height 5
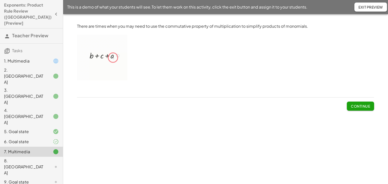
drag, startPoint x: 359, startPoint y: 105, endPoint x: 325, endPoint y: 109, distance: 33.6
click at [359, 105] on span "Continue" at bounding box center [360, 106] width 19 height 5
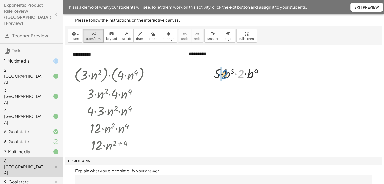
drag, startPoint x: 242, startPoint y: 74, endPoint x: 226, endPoint y: 75, distance: 16.2
click at [226, 75] on div at bounding box center [241, 73] width 58 height 17
click at [222, 93] on div at bounding box center [241, 90] width 58 height 17
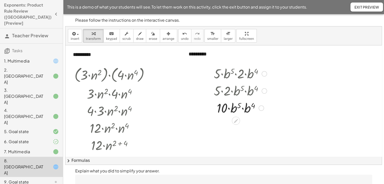
click at [243, 108] on div at bounding box center [241, 107] width 58 height 17
drag, startPoint x: 246, startPoint y: 123, endPoint x: 240, endPoint y: 128, distance: 7.8
click at [246, 123] on div at bounding box center [241, 124] width 58 height 17
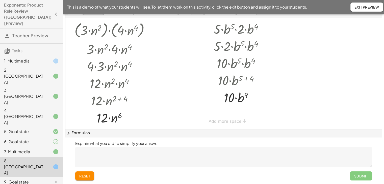
scroll to position [28, 0]
click at [175, 156] on textarea at bounding box center [223, 157] width 297 height 20
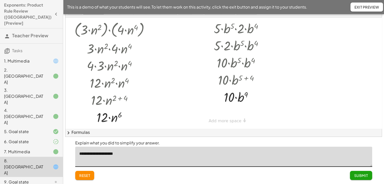
type textarea "**********"
click at [366, 174] on span "Submit" at bounding box center [361, 176] width 14 height 5
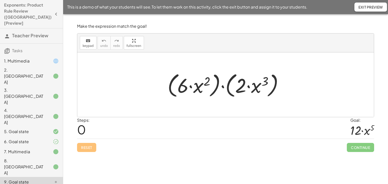
click at [227, 85] on div at bounding box center [227, 85] width 125 height 29
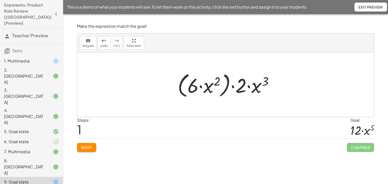
click at [228, 85] on div at bounding box center [227, 85] width 105 height 29
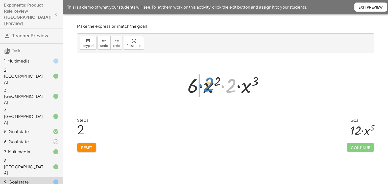
drag, startPoint x: 230, startPoint y: 86, endPoint x: 208, endPoint y: 85, distance: 22.3
click at [208, 85] on div at bounding box center [227, 85] width 85 height 26
click at [200, 87] on div at bounding box center [227, 85] width 85 height 26
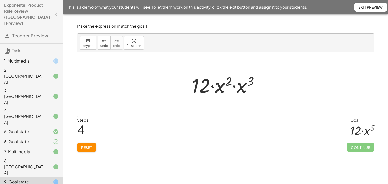
click at [235, 87] on div at bounding box center [228, 85] width 76 height 26
drag, startPoint x: 240, startPoint y: 82, endPoint x: 234, endPoint y: 94, distance: 13.0
click at [240, 82] on div at bounding box center [228, 85] width 72 height 26
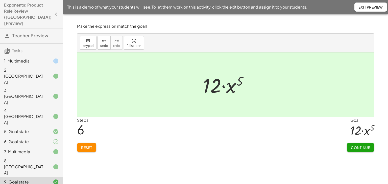
drag, startPoint x: 367, startPoint y: 148, endPoint x: 354, endPoint y: 150, distance: 13.0
click at [366, 149] on span "Continue" at bounding box center [360, 148] width 19 height 5
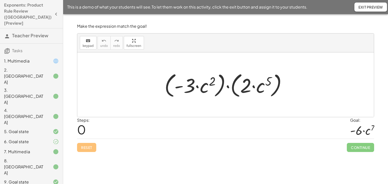
click at [221, 90] on div at bounding box center [227, 85] width 131 height 29
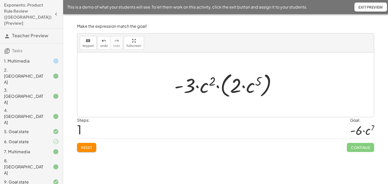
click at [225, 79] on div at bounding box center [227, 85] width 111 height 29
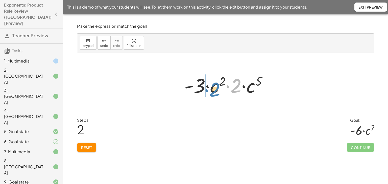
drag, startPoint x: 236, startPoint y: 84, endPoint x: 215, endPoint y: 87, distance: 20.9
click at [215, 87] on div at bounding box center [227, 85] width 91 height 26
click at [206, 86] on div at bounding box center [227, 85] width 91 height 26
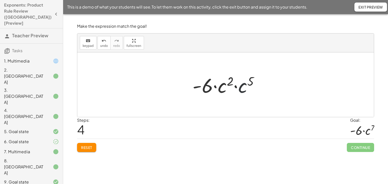
click at [238, 87] on div at bounding box center [227, 85] width 75 height 26
click at [240, 82] on div at bounding box center [227, 85] width 73 height 26
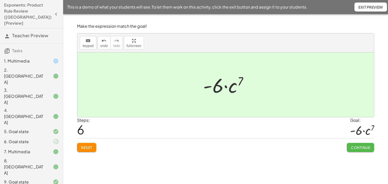
click at [360, 146] on span "Continue" at bounding box center [360, 148] width 19 height 5
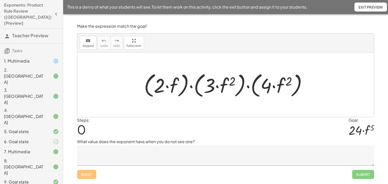
click at [167, 86] on div at bounding box center [228, 85] width 172 height 29
click at [186, 78] on div at bounding box center [228, 85] width 172 height 29
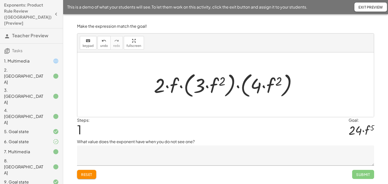
click at [192, 76] on div at bounding box center [227, 85] width 152 height 29
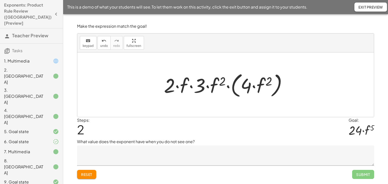
click at [234, 82] on div at bounding box center [227, 85] width 132 height 29
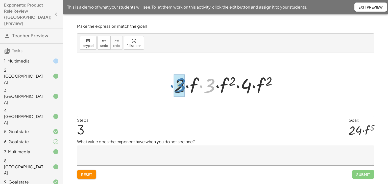
drag, startPoint x: 210, startPoint y: 85, endPoint x: 180, endPoint y: 85, distance: 29.8
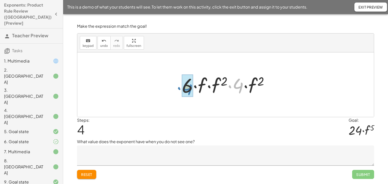
drag, startPoint x: 237, startPoint y: 85, endPoint x: 186, endPoint y: 86, distance: 50.6
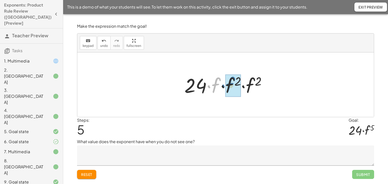
drag, startPoint x: 217, startPoint y: 84, endPoint x: 231, endPoint y: 83, distance: 14.4
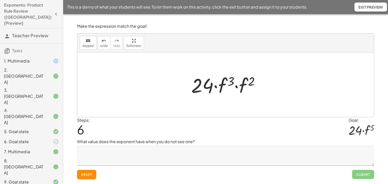
click at [236, 87] on div at bounding box center [228, 85] width 78 height 26
drag, startPoint x: 242, startPoint y: 81, endPoint x: 245, endPoint y: 85, distance: 5.2
click at [242, 82] on div at bounding box center [227, 85] width 75 height 26
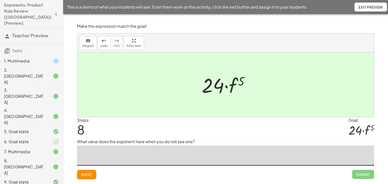
click at [147, 152] on textarea at bounding box center [225, 156] width 297 height 20
type textarea "*"
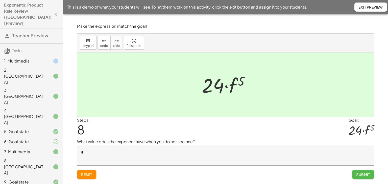
click at [363, 174] on span "Submit" at bounding box center [363, 175] width 14 height 5
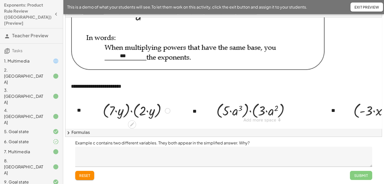
scroll to position [65, 0]
click at [127, 107] on div at bounding box center [136, 110] width 73 height 19
click at [128, 107] on div at bounding box center [137, 110] width 60 height 19
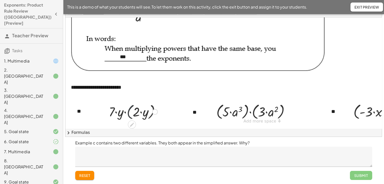
scroll to position [64, 0]
drag, startPoint x: 136, startPoint y: 110, endPoint x: 128, endPoint y: 108, distance: 8.4
click at [128, 108] on div at bounding box center [137, 111] width 48 height 17
drag, startPoint x: 136, startPoint y: 107, endPoint x: 124, endPoint y: 108, distance: 12.1
click at [124, 108] on div at bounding box center [137, 111] width 48 height 17
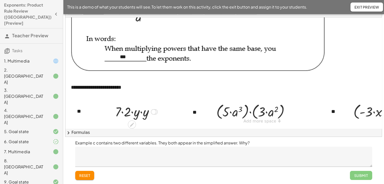
click at [123, 110] on div at bounding box center [137, 111] width 48 height 17
drag, startPoint x: 139, startPoint y: 109, endPoint x: 141, endPoint y: 111, distance: 2.7
click at [139, 109] on div at bounding box center [136, 111] width 43 height 17
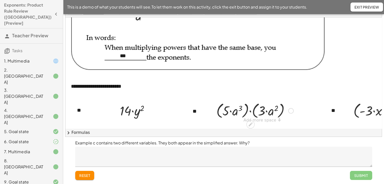
click at [247, 107] on div at bounding box center [255, 110] width 82 height 19
click at [248, 106] on div at bounding box center [255, 110] width 70 height 19
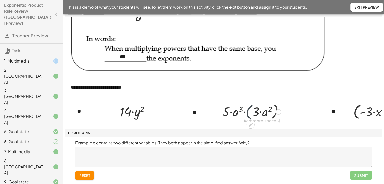
scroll to position [64, 0]
drag, startPoint x: 254, startPoint y: 109, endPoint x: 242, endPoint y: 109, distance: 12.1
click at [242, 109] on div at bounding box center [255, 111] width 57 height 17
click at [261, 110] on div at bounding box center [255, 111] width 57 height 17
click at [239, 109] on div at bounding box center [255, 111] width 55 height 17
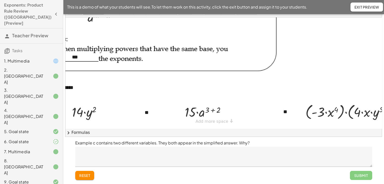
scroll to position [64, 73]
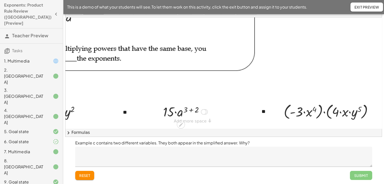
click at [188, 108] on div at bounding box center [186, 111] width 50 height 17
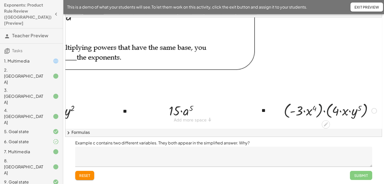
click at [317, 110] on div at bounding box center [331, 110] width 98 height 19
click at [323, 108] on div at bounding box center [330, 110] width 85 height 19
click at [319, 106] on div at bounding box center [330, 110] width 85 height 19
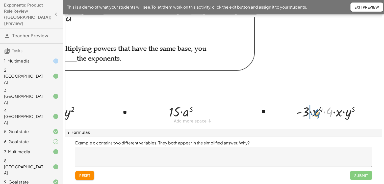
drag, startPoint x: 326, startPoint y: 110, endPoint x: 313, endPoint y: 112, distance: 12.8
click at [313, 112] on div at bounding box center [330, 111] width 73 height 17
click at [307, 110] on div at bounding box center [330, 111] width 73 height 17
click at [332, 110] on div at bounding box center [330, 111] width 67 height 17
click at [333, 111] on div at bounding box center [331, 111] width 58 height 17
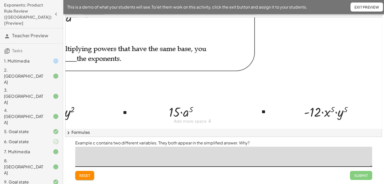
click at [100, 159] on textarea at bounding box center [223, 157] width 297 height 20
type textarea "**********"
click at [364, 177] on span "Submit" at bounding box center [361, 176] width 14 height 5
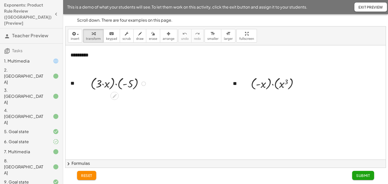
click at [115, 81] on div at bounding box center [119, 83] width 62 height 16
click at [113, 102] on div at bounding box center [119, 100] width 62 height 16
drag, startPoint x: 126, startPoint y: 99, endPoint x: 113, endPoint y: 103, distance: 13.3
click at [113, 103] on div at bounding box center [119, 99] width 62 height 15
click at [107, 115] on div at bounding box center [119, 114] width 62 height 15
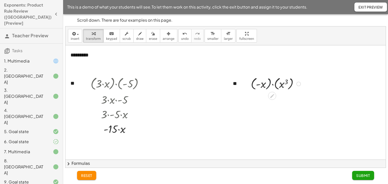
click at [270, 83] on div at bounding box center [276, 84] width 57 height 16
click at [272, 96] on div at bounding box center [276, 100] width 57 height 16
click at [273, 101] on div at bounding box center [276, 99] width 57 height 15
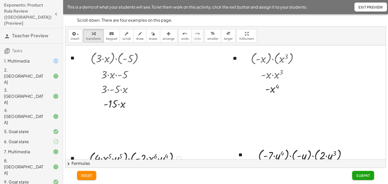
scroll to position [41, 0]
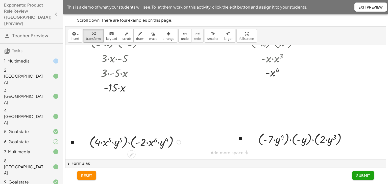
click at [126, 142] on div at bounding box center [136, 142] width 98 height 16
click at [127, 141] on div at bounding box center [136, 142] width 88 height 16
drag, startPoint x: 146, startPoint y: 142, endPoint x: 150, endPoint y: 140, distance: 4.0
click at [150, 140] on div at bounding box center [135, 142] width 77 height 15
click at [132, 144] on div at bounding box center [135, 142] width 77 height 15
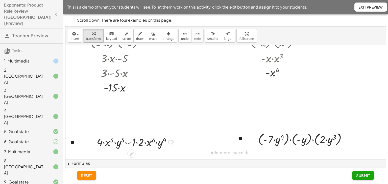
click at [170, 143] on div at bounding box center [170, 142] width 5 height 5
drag, startPoint x: 169, startPoint y: 142, endPoint x: 172, endPoint y: 152, distance: 10.7
click at [173, 154] on div "· ( · - 7 · y 4 ) · ( - y ) · ( · 2 · y 3 ) · ( - x ) · ( x 3 ) · - x · ( x 3 )…" at bounding box center [225, 82] width 320 height 156
